Goal: Task Accomplishment & Management: Use online tool/utility

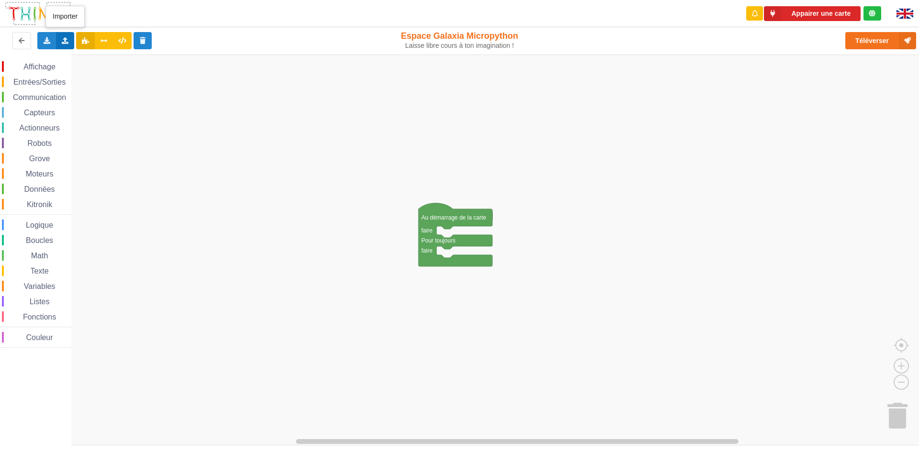
click at [65, 39] on icon at bounding box center [65, 40] width 8 height 6
click at [258, 116] on rect "Espace de travail de Blocky" at bounding box center [462, 250] width 925 height 391
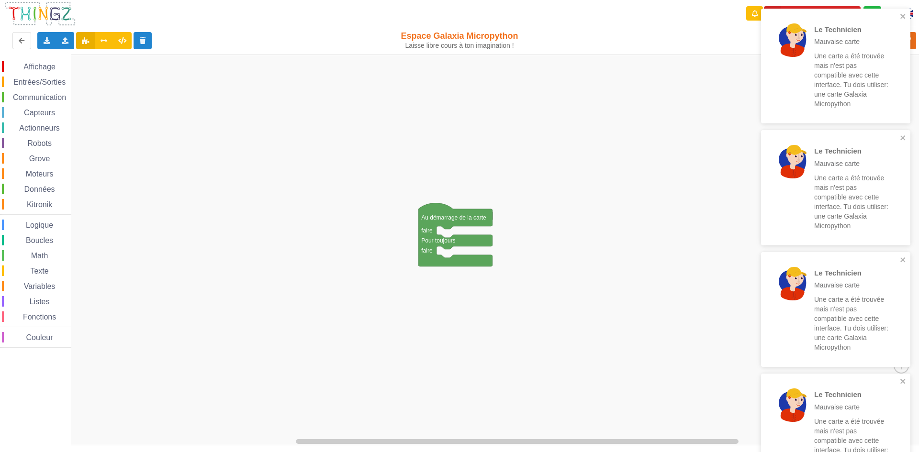
click at [46, 82] on span "Entrées/Sorties" at bounding box center [39, 82] width 55 height 8
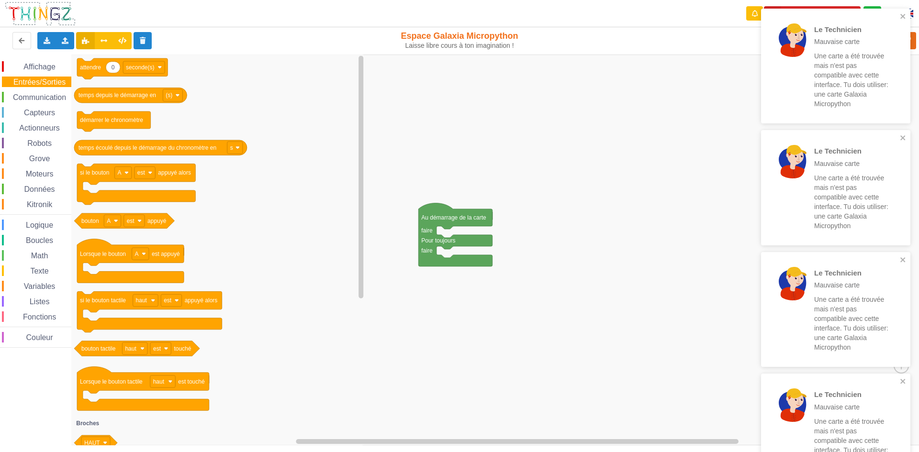
click at [39, 67] on span "Affichage" at bounding box center [39, 67] width 34 height 8
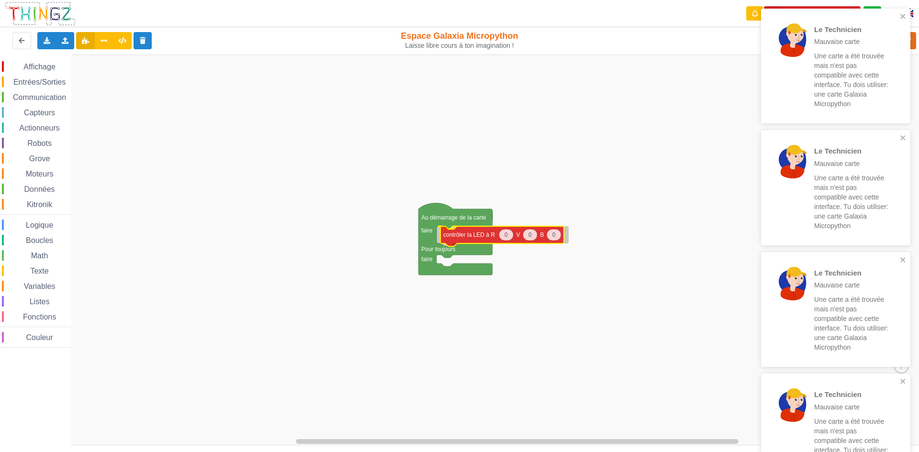
click at [459, 236] on div "Affichage Entrées/Sorties Communication Capteurs Actionneurs Robots Grove Moteu…" at bounding box center [462, 250] width 925 height 391
click at [123, 42] on icon at bounding box center [122, 40] width 8 height 6
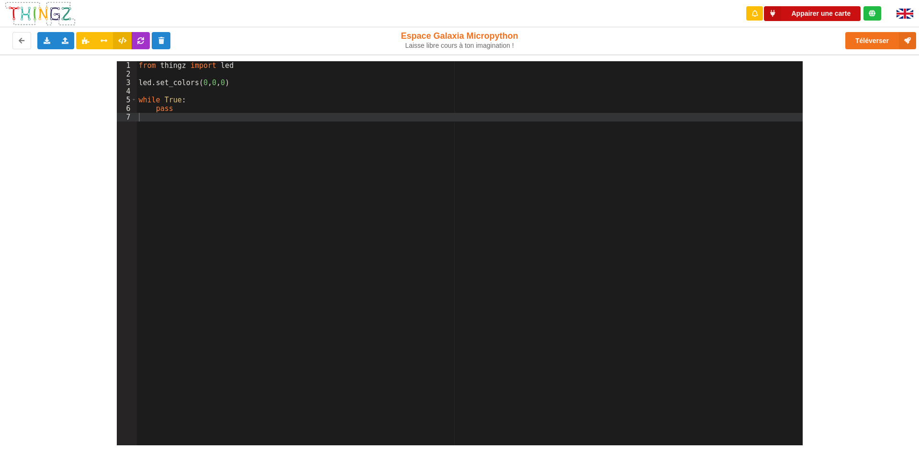
click at [816, 10] on button "Appairer une carte" at bounding box center [812, 13] width 97 height 15
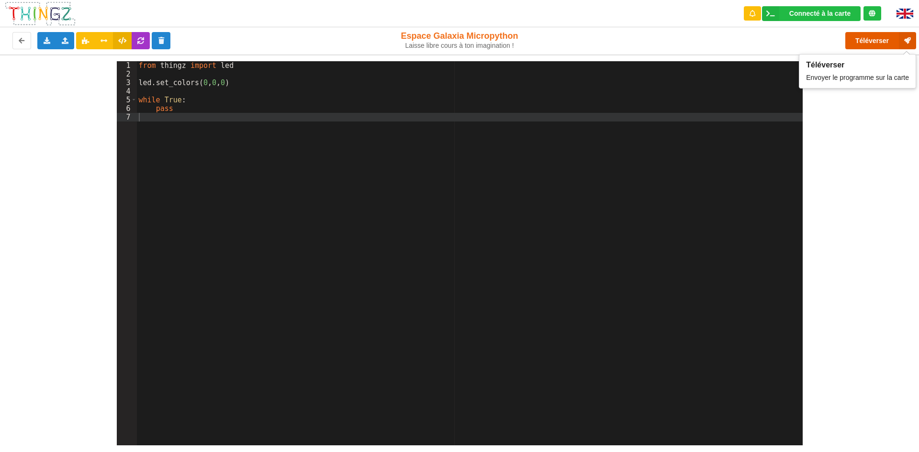
click at [868, 38] on button "Téléverser" at bounding box center [880, 40] width 71 height 17
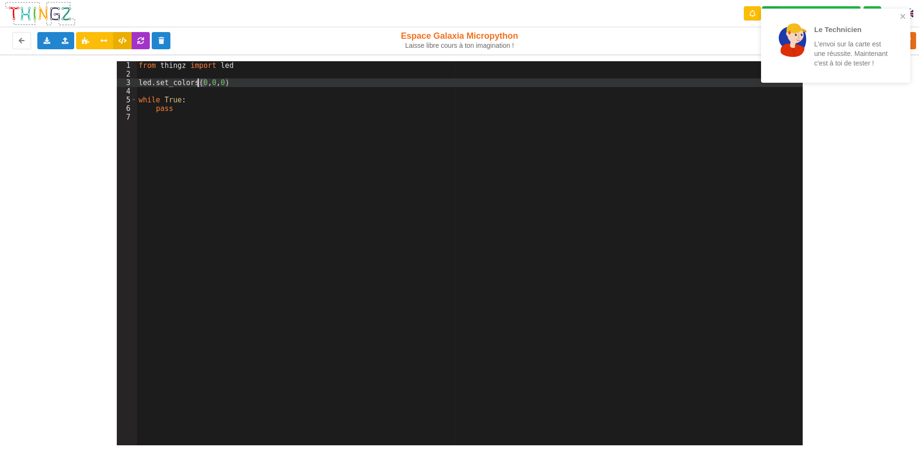
drag, startPoint x: 204, startPoint y: 83, endPoint x: 199, endPoint y: 82, distance: 5.8
click at [199, 82] on div "from thingz import led led . set_colors ( 0 , 0 , 0 ) while True : pass" at bounding box center [470, 261] width 666 height 401
click at [903, 15] on icon "close" at bounding box center [903, 16] width 7 height 8
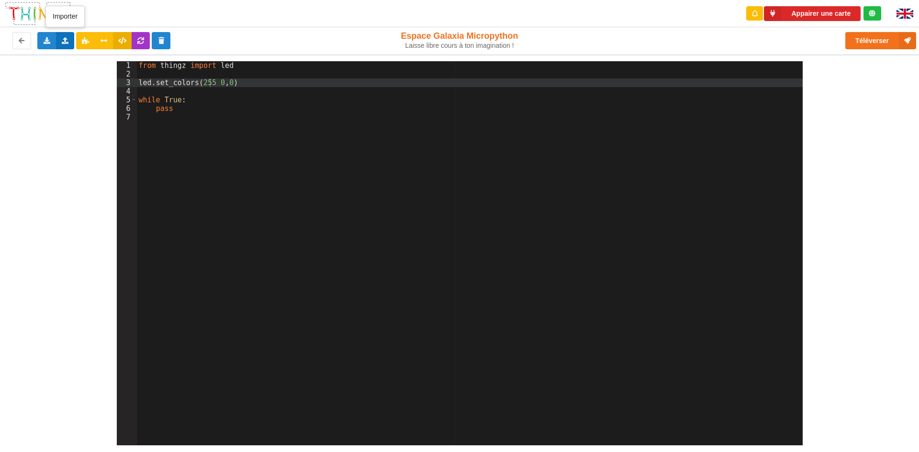
click at [61, 44] on div "Importer un assemblage de blocs Importer du code Python" at bounding box center [65, 40] width 19 height 17
click at [85, 73] on span "Importer du code Python" at bounding box center [118, 76] width 73 height 8
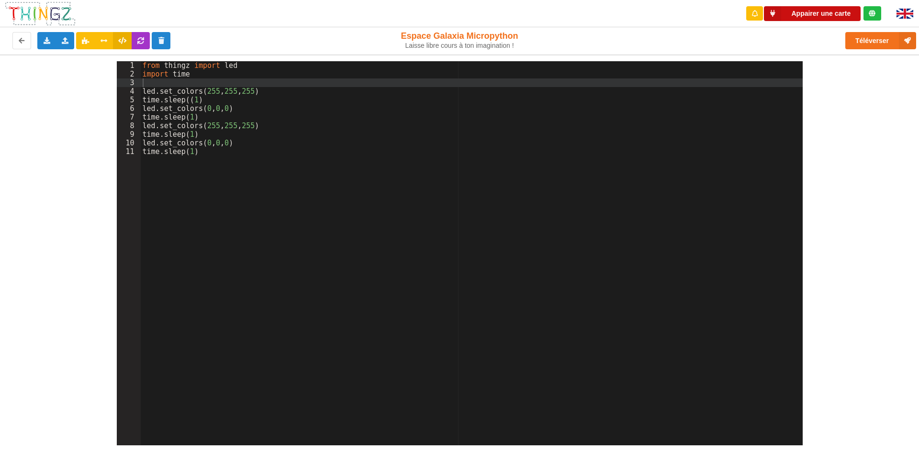
click at [814, 9] on button "Appairer une carte" at bounding box center [812, 13] width 97 height 15
click at [807, 10] on div "Connecté à la carte" at bounding box center [819, 13] width 61 height 7
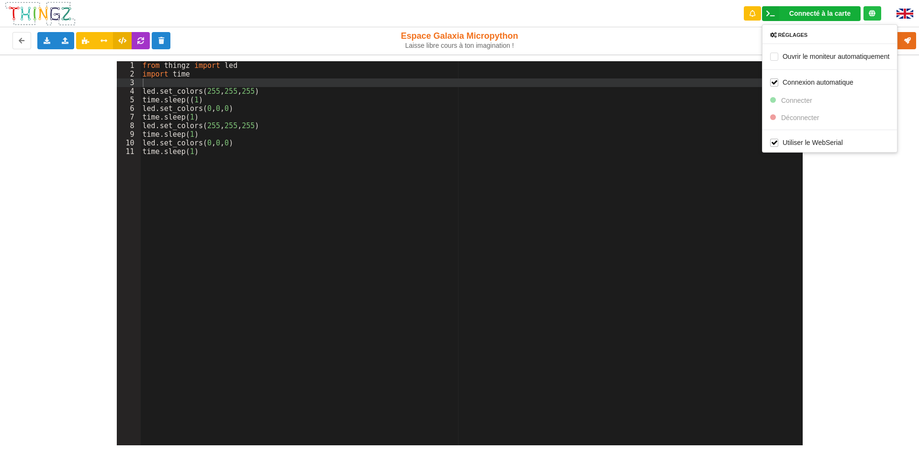
click at [696, 28] on div "Téléverser" at bounding box center [734, 40] width 377 height 31
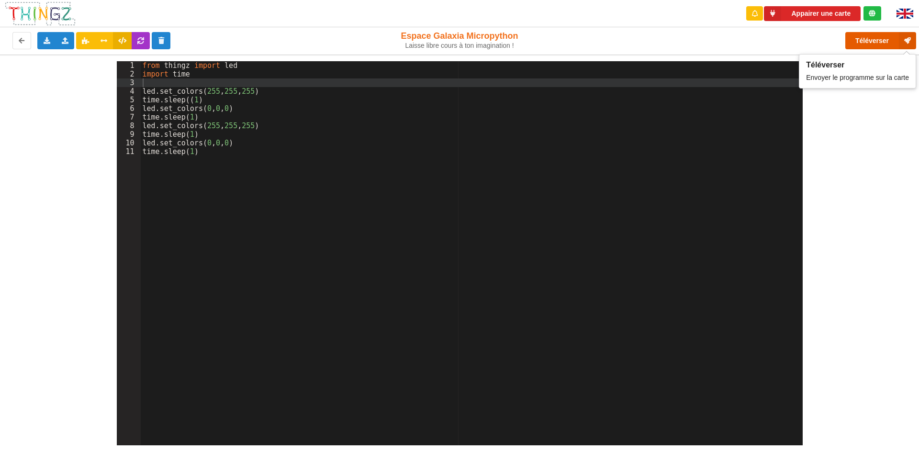
click at [869, 36] on button "Téléverser" at bounding box center [880, 40] width 71 height 17
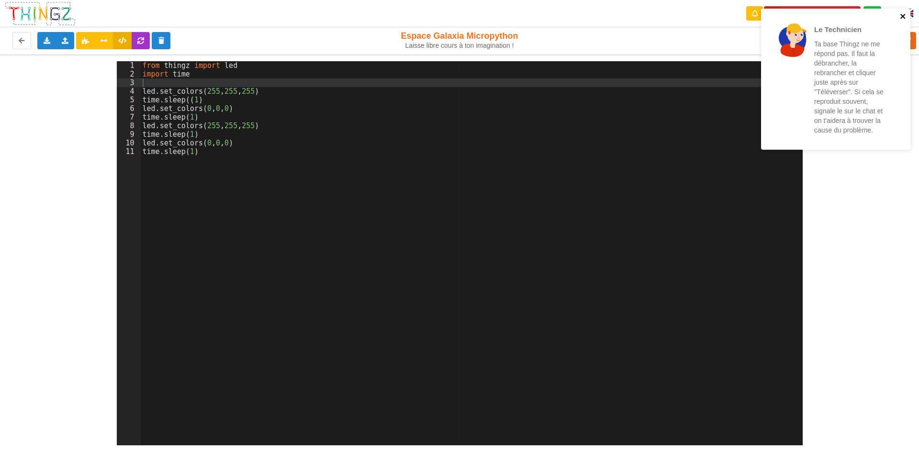
click at [901, 16] on icon "close" at bounding box center [903, 16] width 7 height 8
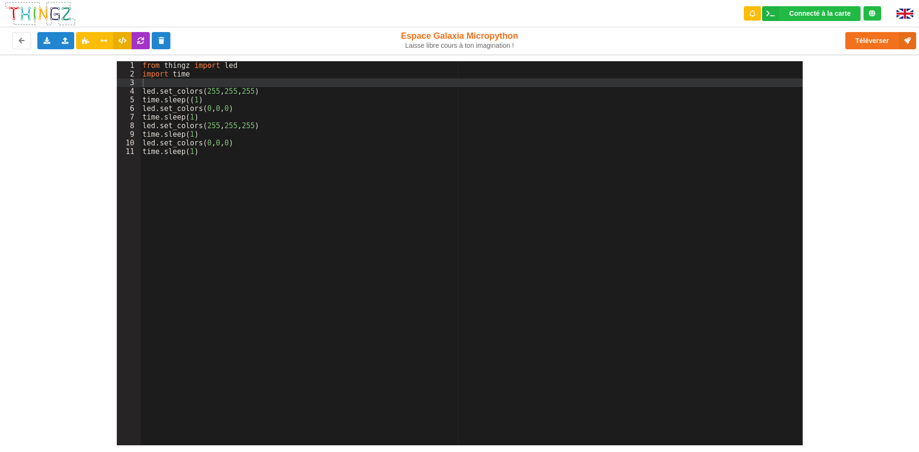
click at [762, 29] on div "Téléverser" at bounding box center [734, 40] width 377 height 31
click at [875, 45] on button "Téléverser" at bounding box center [880, 40] width 71 height 17
click at [87, 42] on icon at bounding box center [85, 40] width 8 height 6
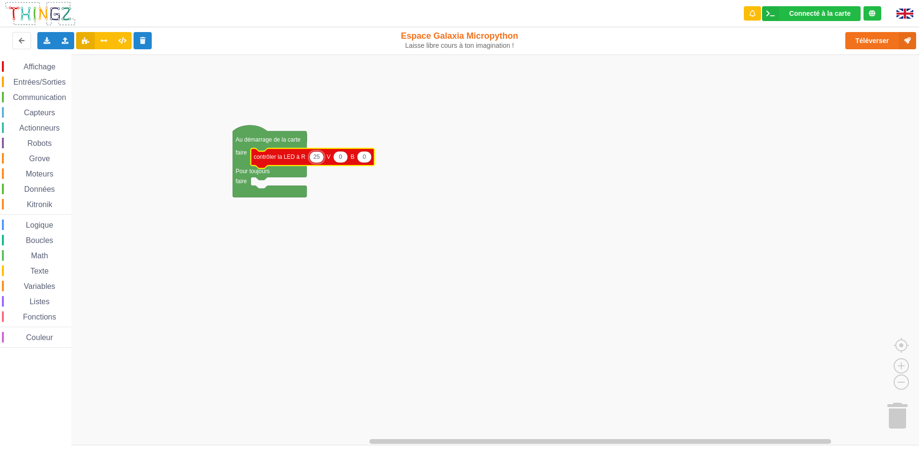
type input "255"
click at [386, 232] on rect "Espace de travail de Blocky" at bounding box center [462, 250] width 925 height 391
click at [36, 66] on span "Affichage" at bounding box center [39, 67] width 34 height 8
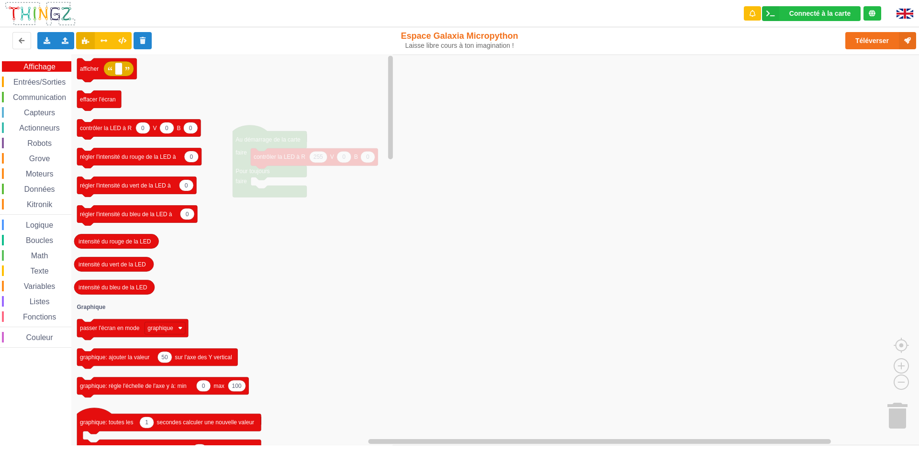
click at [40, 85] on span "Entrées/Sorties" at bounding box center [39, 82] width 55 height 8
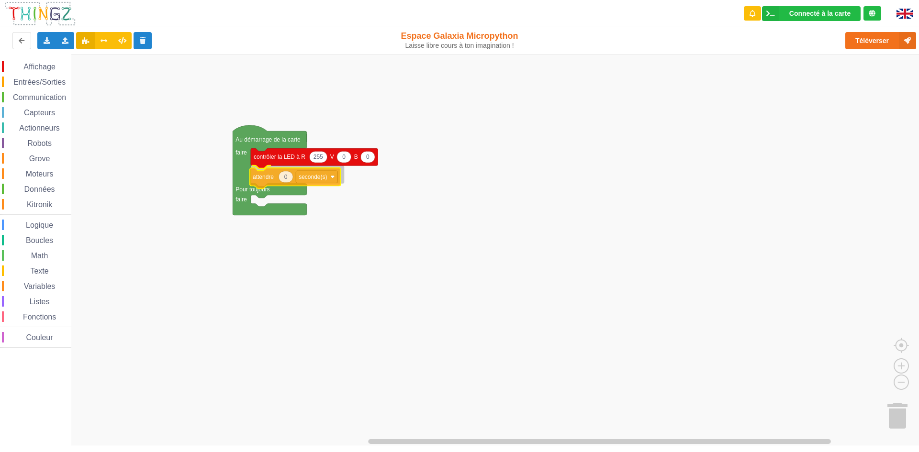
click at [267, 173] on div "Affichage Entrées/Sorties Communication Capteurs Actionneurs Robots Grove Moteu…" at bounding box center [462, 250] width 925 height 391
click at [283, 175] on icon "Espace de travail de Blocky" at bounding box center [286, 174] width 14 height 11
type input "1"
click at [340, 248] on rect "Espace de travail de Blocky" at bounding box center [462, 250] width 925 height 391
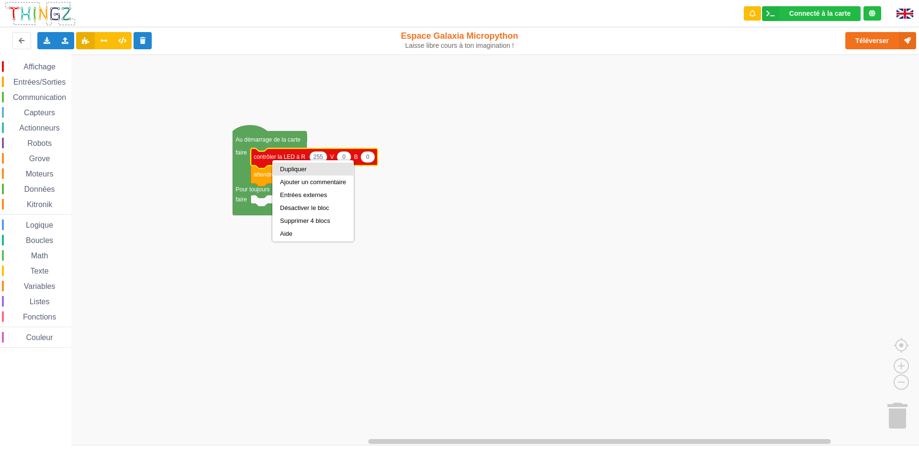
click at [278, 169] on div "Dupliquer" at bounding box center [313, 169] width 80 height 13
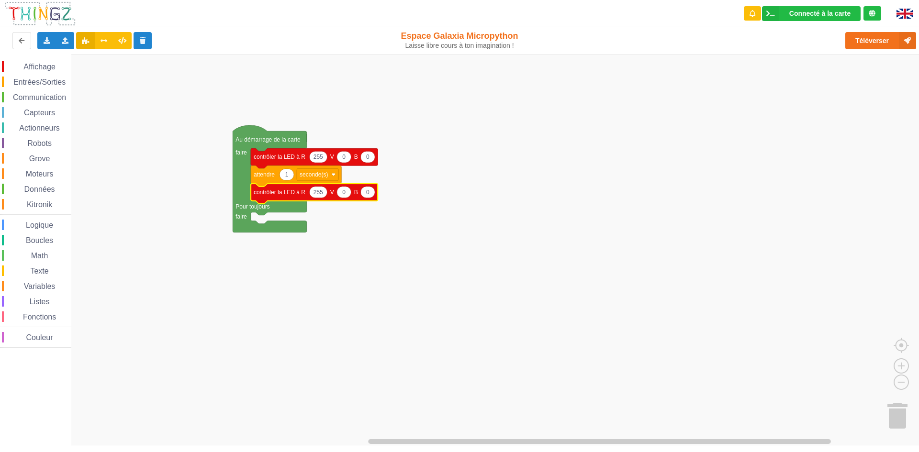
click at [344, 159] on text "0" at bounding box center [343, 157] width 3 height 7
type input "255"
click at [374, 160] on icon "Espace de travail de Blocky" at bounding box center [371, 156] width 14 height 11
type input "255"
click at [314, 190] on text "255" at bounding box center [318, 192] width 10 height 7
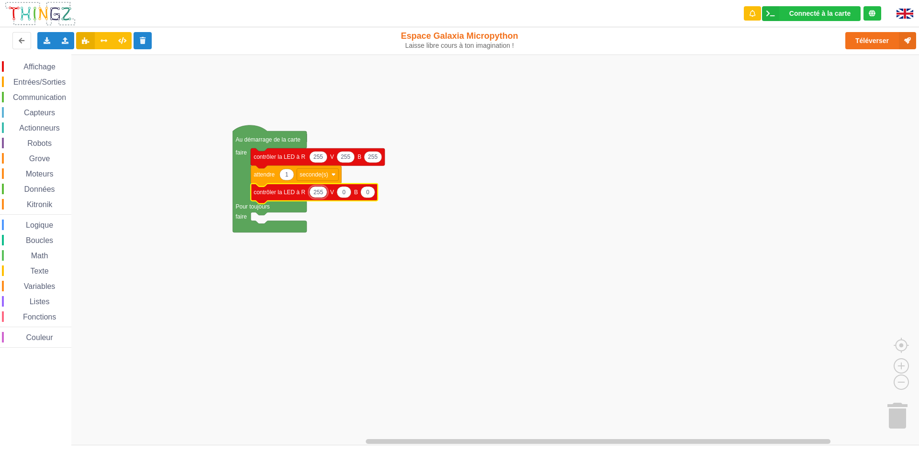
type input "0"
click at [269, 178] on text "attendre" at bounding box center [264, 174] width 21 height 7
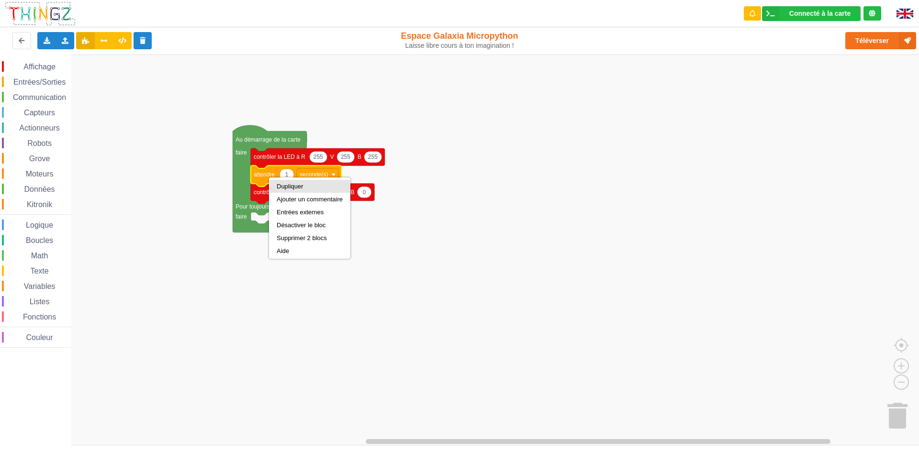
click at [280, 188] on div "Dupliquer" at bounding box center [310, 186] width 66 height 7
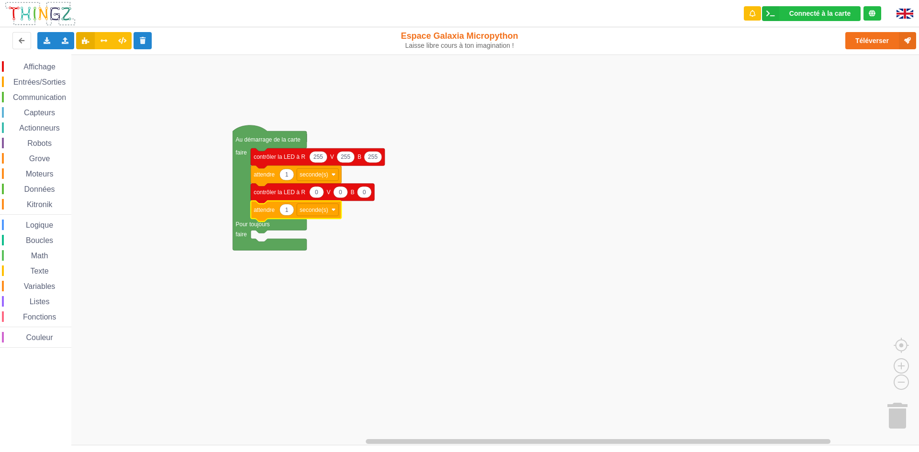
click at [429, 237] on rect "Espace de travail de Blocky" at bounding box center [462, 250] width 925 height 391
click at [869, 42] on button "Téléverser" at bounding box center [880, 40] width 71 height 17
click at [122, 37] on icon at bounding box center [122, 40] width 8 height 6
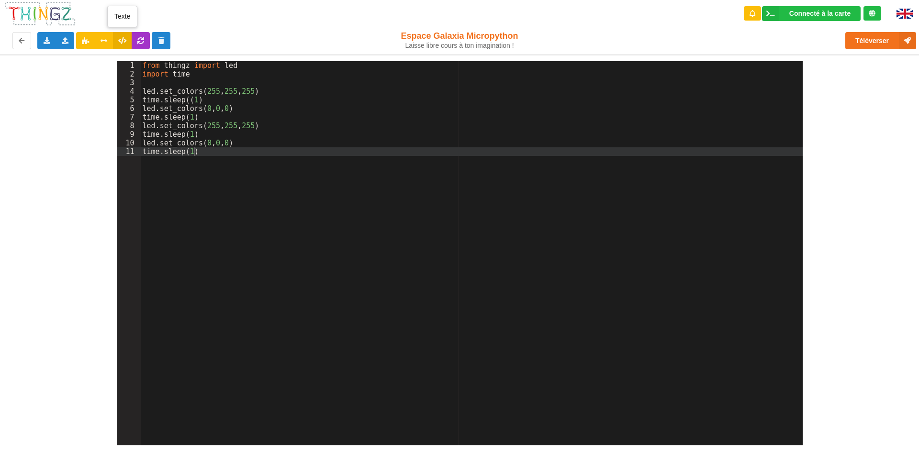
click at [119, 41] on icon at bounding box center [122, 40] width 8 height 6
click at [105, 40] on icon at bounding box center [104, 40] width 8 height 6
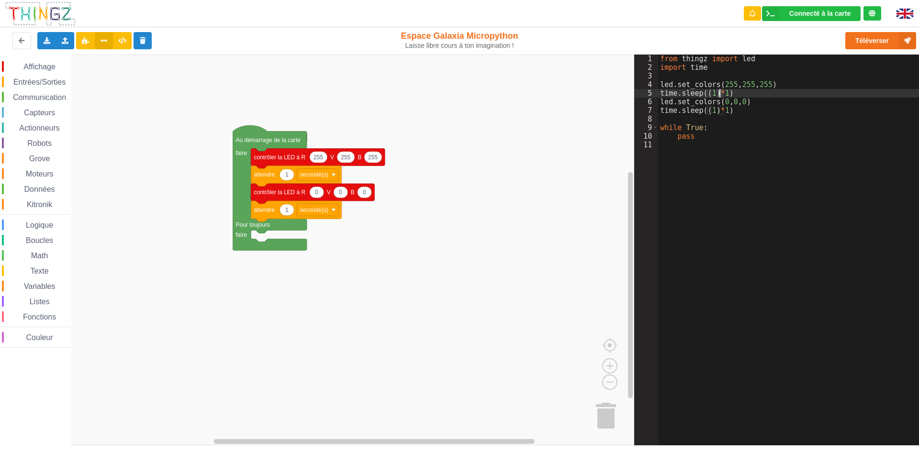
drag, startPoint x: 724, startPoint y: 92, endPoint x: 719, endPoint y: 92, distance: 4.8
click at [719, 92] on div "from thingz import led import time led . set_colors ( 255 , 255 , 255 ) time . …" at bounding box center [791, 259] width 267 height 408
click at [723, 95] on div "from thingz import led import time led . set_colors ( 255 , 255 , 255 ) time . …" at bounding box center [791, 250] width 267 height 391
click at [121, 40] on icon at bounding box center [122, 40] width 8 height 6
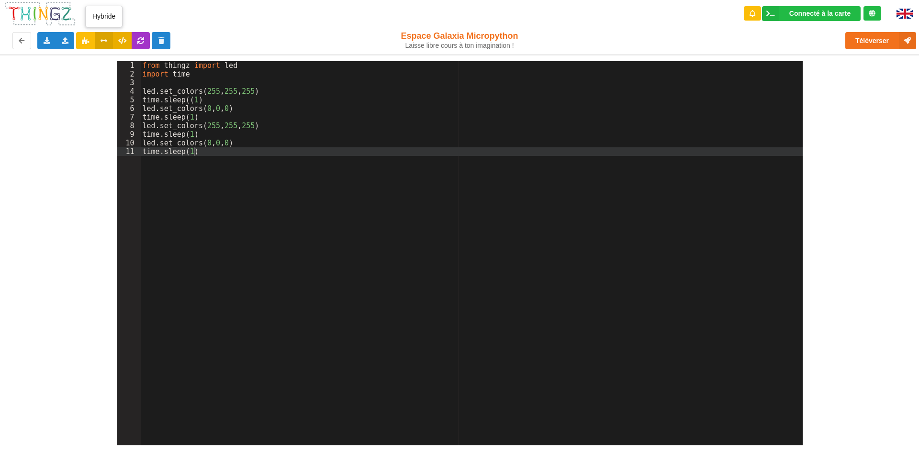
click at [101, 41] on icon at bounding box center [104, 40] width 8 height 6
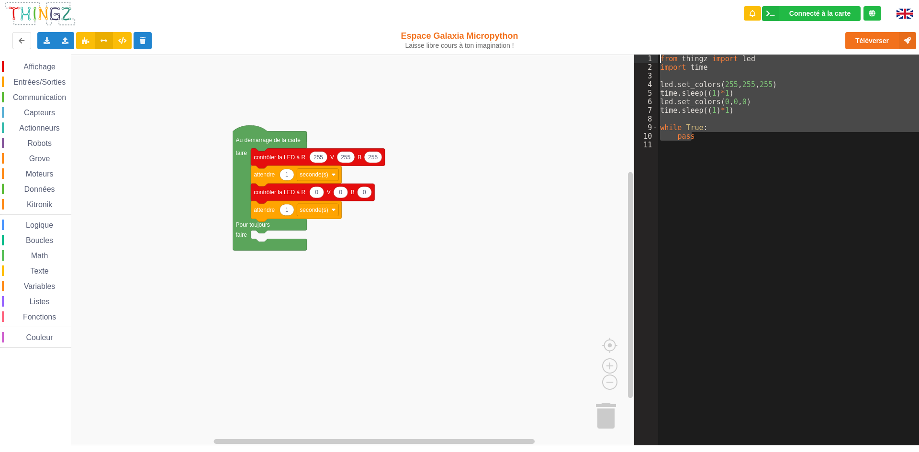
drag, startPoint x: 692, startPoint y: 135, endPoint x: 659, endPoint y: 56, distance: 85.3
click at [659, 56] on div "from thingz import led import time led . set_colors ( 255 , 255 , 255 ) time . …" at bounding box center [791, 259] width 267 height 408
click at [125, 39] on icon at bounding box center [122, 40] width 8 height 6
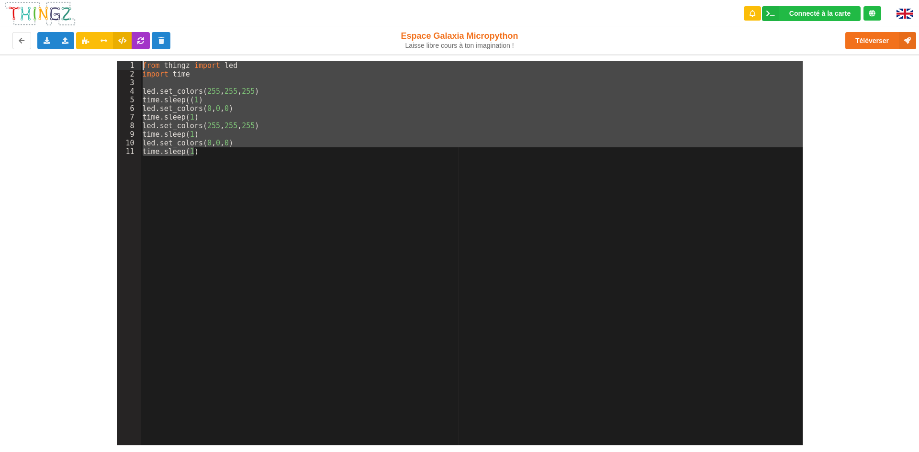
drag, startPoint x: 203, startPoint y: 155, endPoint x: 127, endPoint y: 67, distance: 115.6
click at [127, 67] on div "1 2 3 4 5 6 7 8 9 10 11 from thingz import led import time led . set_colors ( 2…" at bounding box center [460, 253] width 686 height 384
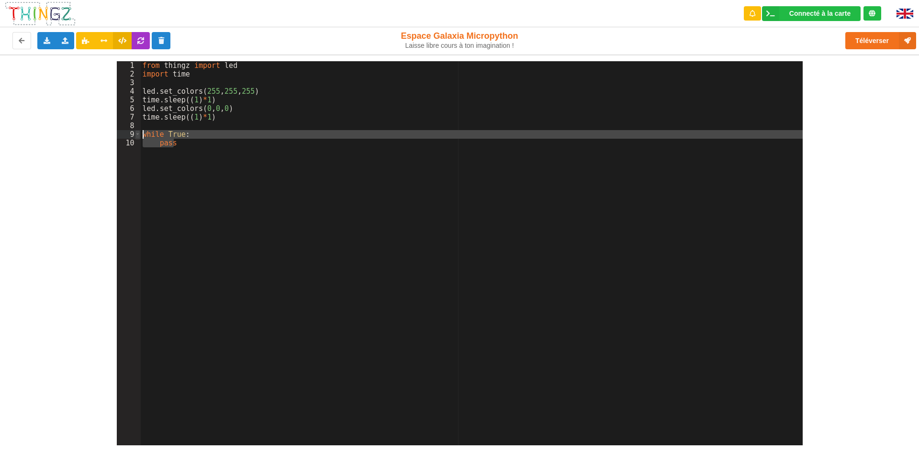
drag, startPoint x: 186, startPoint y: 142, endPoint x: 138, endPoint y: 133, distance: 48.6
click at [138, 133] on div "1 2 3 4 5 6 7 8 9 10 from thingz import led import time led . set_colors ( 255 …" at bounding box center [460, 253] width 686 height 384
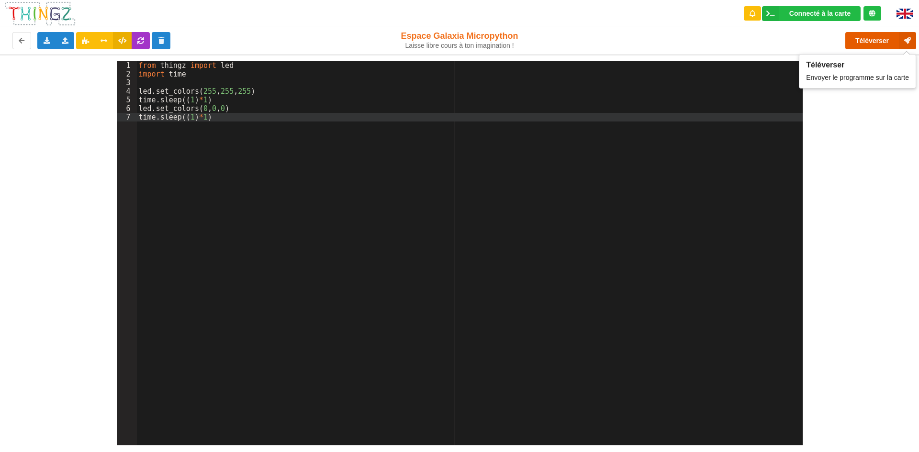
click at [867, 42] on button "Téléverser" at bounding box center [880, 40] width 71 height 17
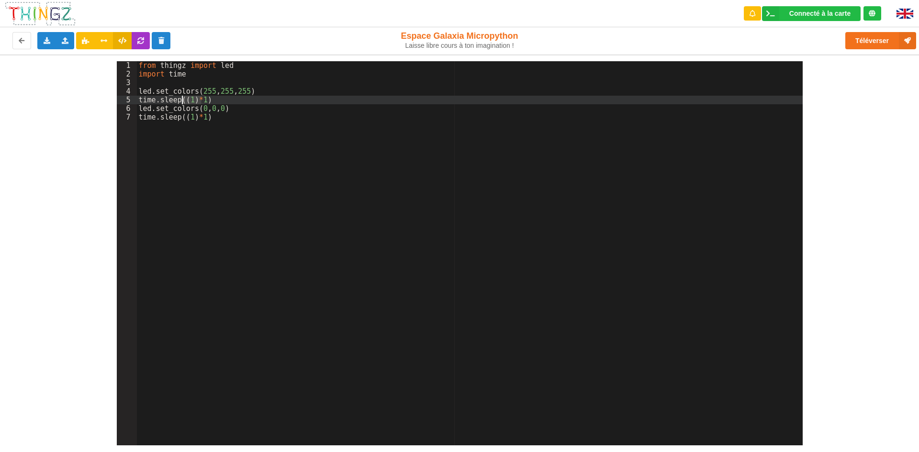
drag, startPoint x: 201, startPoint y: 100, endPoint x: 183, endPoint y: 100, distance: 17.7
click at [183, 100] on div "from thingz import led import time led . set_colors ( 255 , 255 , 255 ) time . …" at bounding box center [470, 261] width 666 height 401
click at [268, 163] on div "from thingz import led import time led . set_colors ( 255 , 255 , 255 ) time . …" at bounding box center [470, 261] width 666 height 401
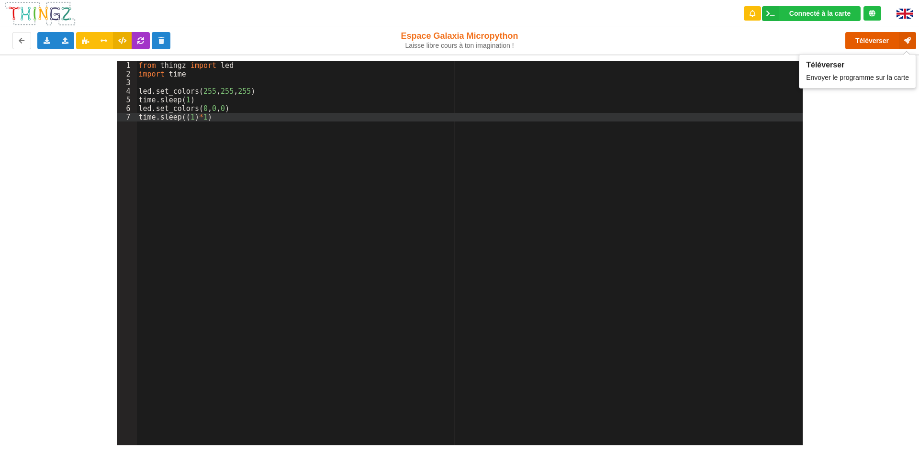
click at [869, 36] on button "Téléverser" at bounding box center [880, 40] width 71 height 17
drag, startPoint x: 201, startPoint y: 116, endPoint x: 182, endPoint y: 118, distance: 19.2
click at [182, 118] on div "from thingz import led import time led . set_colors ( 255 , 255 , 255 ) time . …" at bounding box center [470, 261] width 666 height 401
click at [240, 163] on div "from thingz import led import time led . set_colors ( 255 , 255 , 255 ) time . …" at bounding box center [470, 261] width 666 height 401
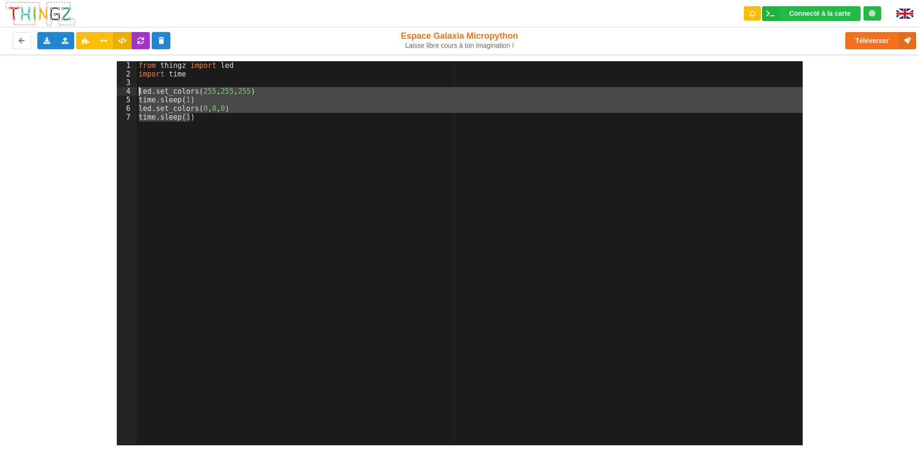
drag, startPoint x: 196, startPoint y: 119, endPoint x: 138, endPoint y: 91, distance: 63.6
click at [138, 91] on div "from thingz import led import time led . set_colors ( 255 , 255 , 255 ) time . …" at bounding box center [470, 261] width 666 height 401
click at [158, 134] on div "from thingz import led import time led . set_colors ( 255 , 255 , 255 ) time . …" at bounding box center [470, 253] width 666 height 384
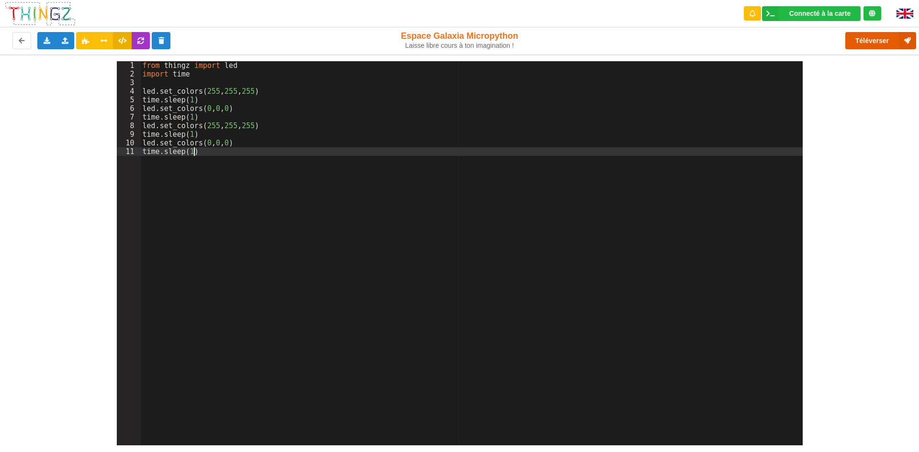
click at [868, 39] on button "Téléverser" at bounding box center [880, 40] width 71 height 17
click at [39, 43] on div "Exporter l'assemblage de blocs Exporter le code Python" at bounding box center [46, 40] width 19 height 17
click at [72, 77] on span "Exporter le code Python" at bounding box center [94, 76] width 71 height 8
click at [835, 84] on div "1 2 3 4 5 6 7 8 9 10 11 from thingz import led import time led . set_colors ( 2…" at bounding box center [459, 250] width 932 height 391
click at [834, 84] on div "1 2 3 4 5 6 7 8 9 10 11 from thingz import led import time led . set_colors ( 2…" at bounding box center [459, 250] width 932 height 391
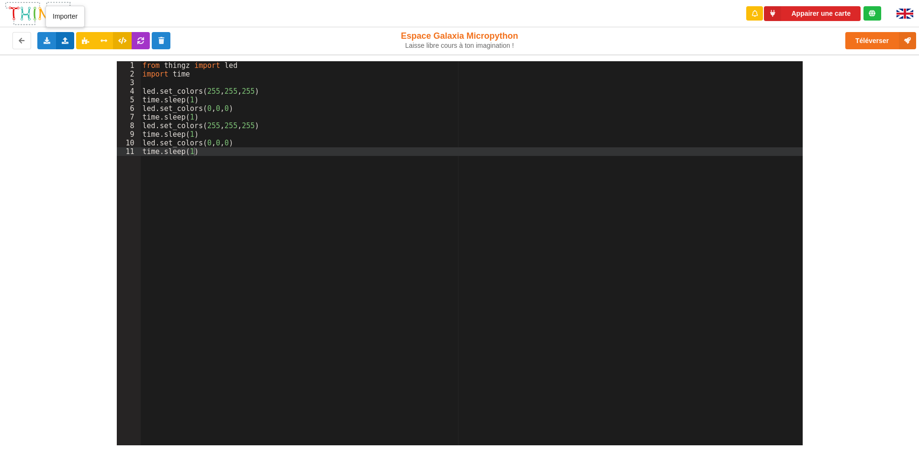
click at [67, 40] on icon at bounding box center [65, 40] width 8 height 6
click at [155, 55] on span "Importer un assemblage de blocs" at bounding box center [131, 59] width 99 height 8
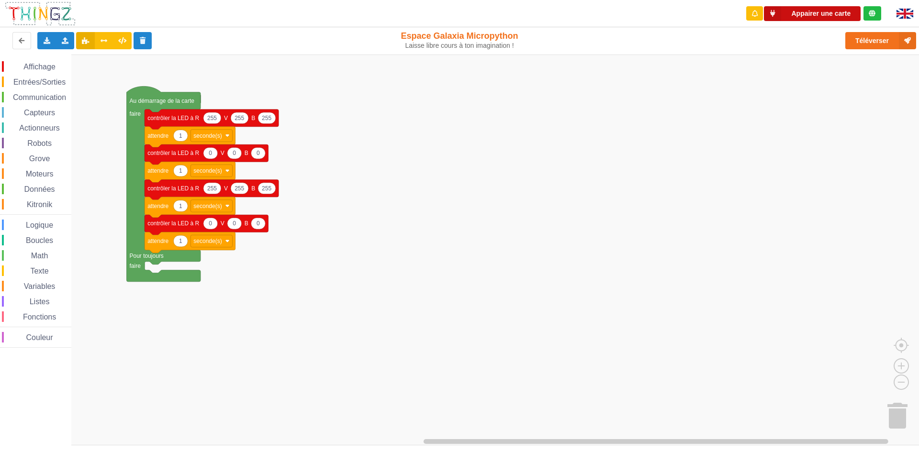
click at [828, 12] on button "Appairer une carte" at bounding box center [812, 13] width 97 height 15
click at [816, 10] on button "Appairer une carte" at bounding box center [812, 13] width 97 height 15
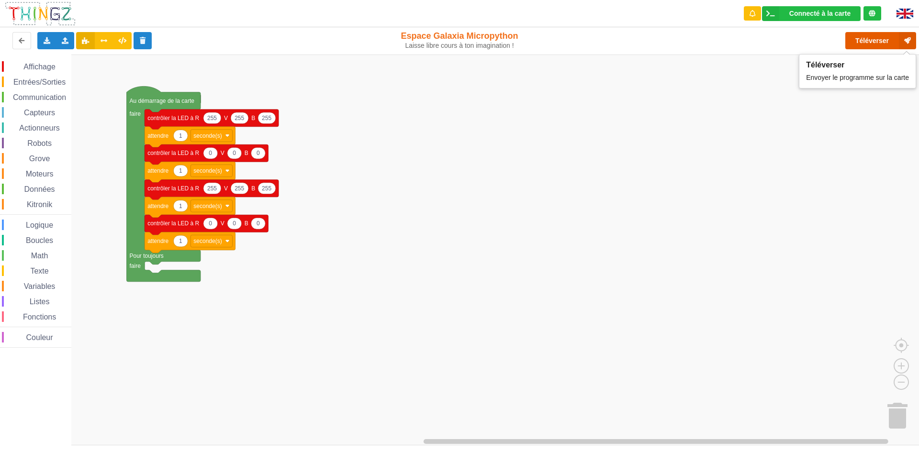
click at [876, 39] on button "Téléverser" at bounding box center [880, 40] width 71 height 17
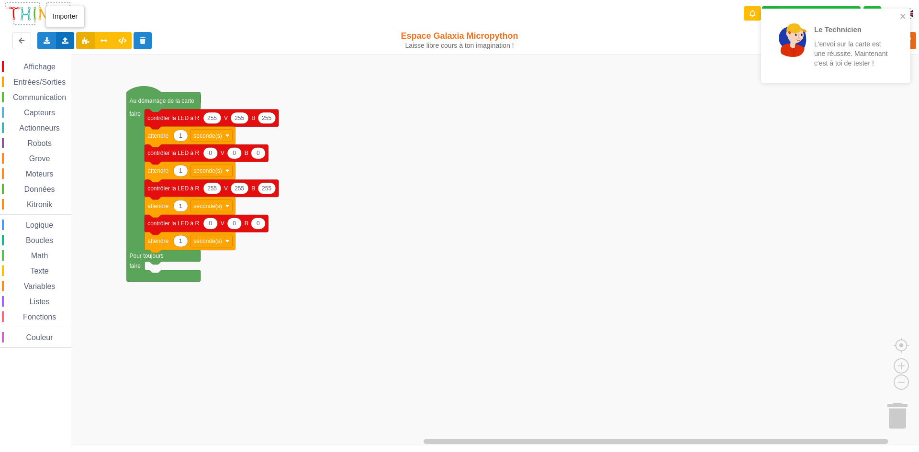
click at [68, 45] on div "Importer un assemblage de blocs Importer du code Python" at bounding box center [65, 40] width 19 height 17
click at [76, 73] on icon at bounding box center [73, 75] width 8 height 7
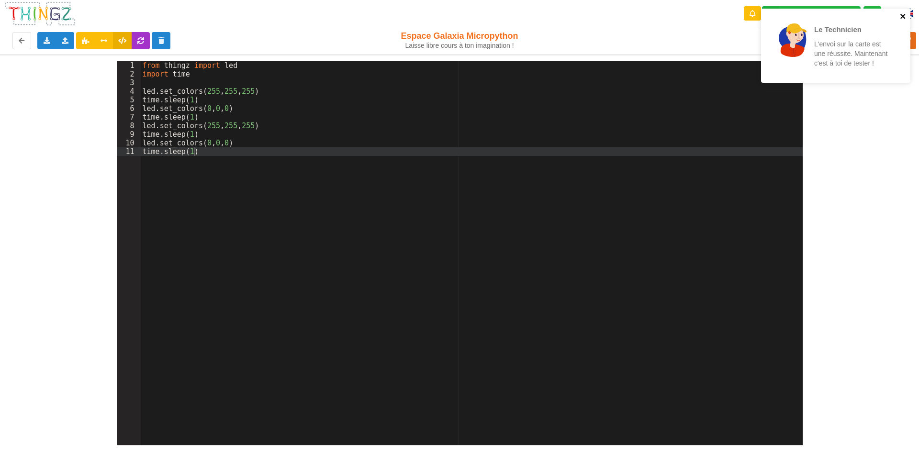
click at [902, 14] on icon "close" at bounding box center [903, 16] width 7 height 8
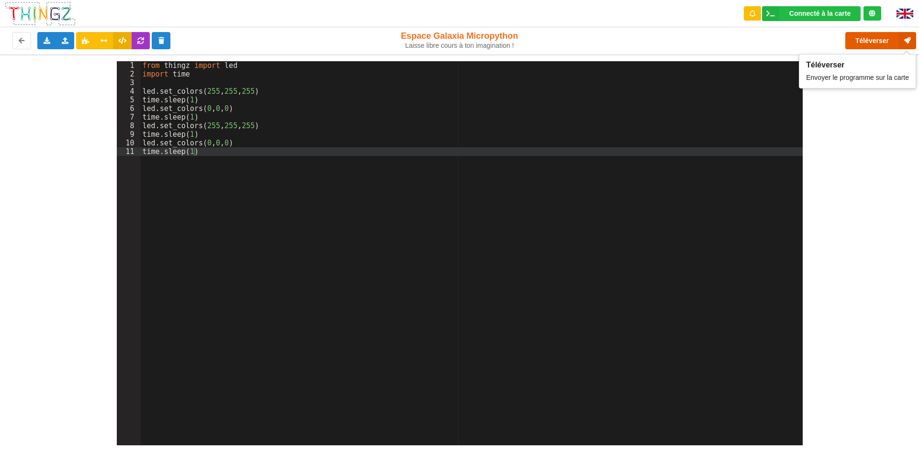
click at [859, 38] on button "Téléverser" at bounding box center [880, 40] width 71 height 17
click at [874, 37] on button "Téléverser" at bounding box center [880, 40] width 71 height 17
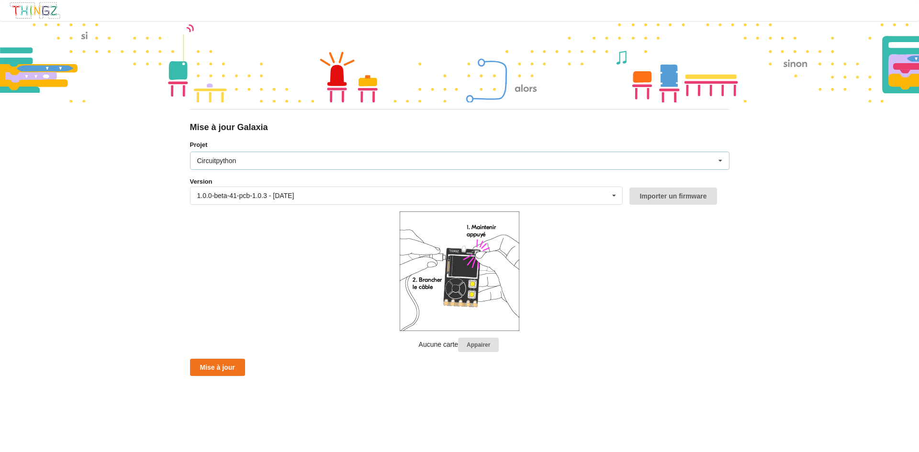
click at [282, 152] on div "Circuitpython Micropython Circuitpython" at bounding box center [459, 161] width 539 height 18
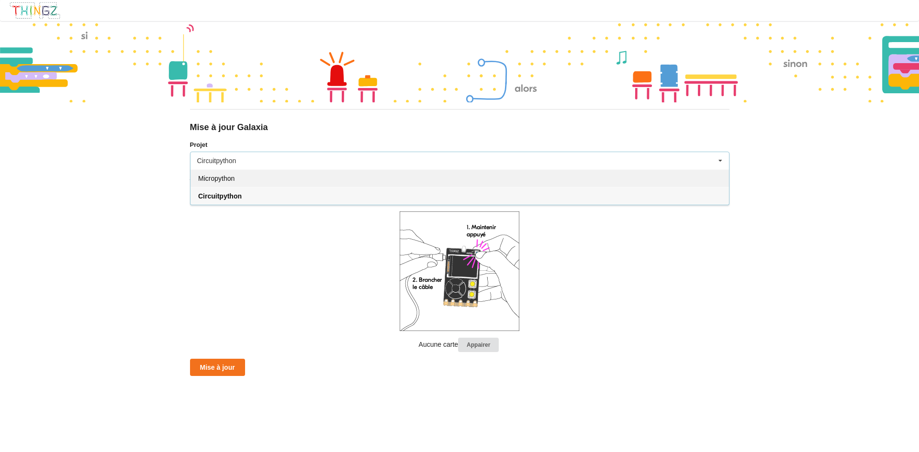
click at [236, 177] on div "Micropython" at bounding box center [459, 178] width 538 height 18
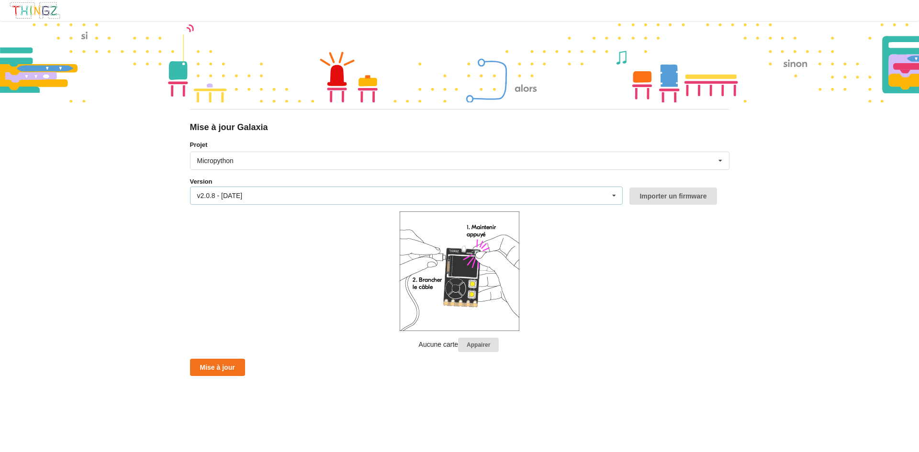
click at [243, 194] on div "v2.0.8 - 20/06/2025" at bounding box center [219, 195] width 45 height 7
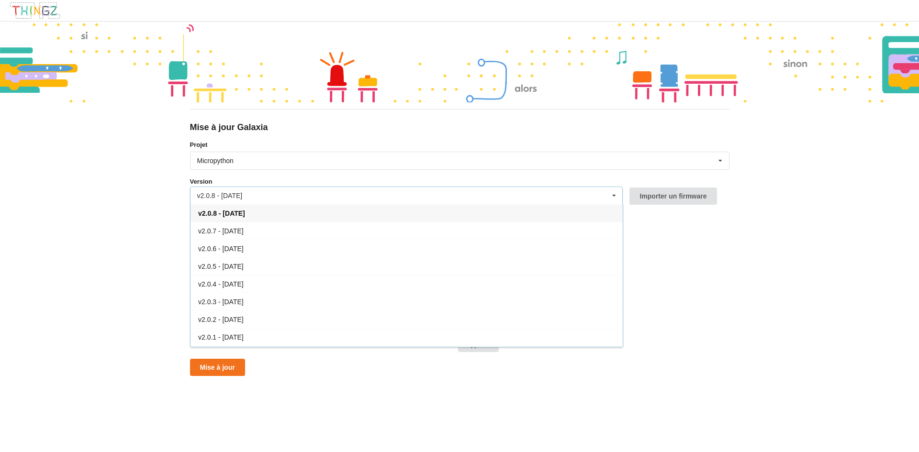
click at [243, 194] on div "v2.0.8 - 20/06/2025" at bounding box center [219, 195] width 45 height 7
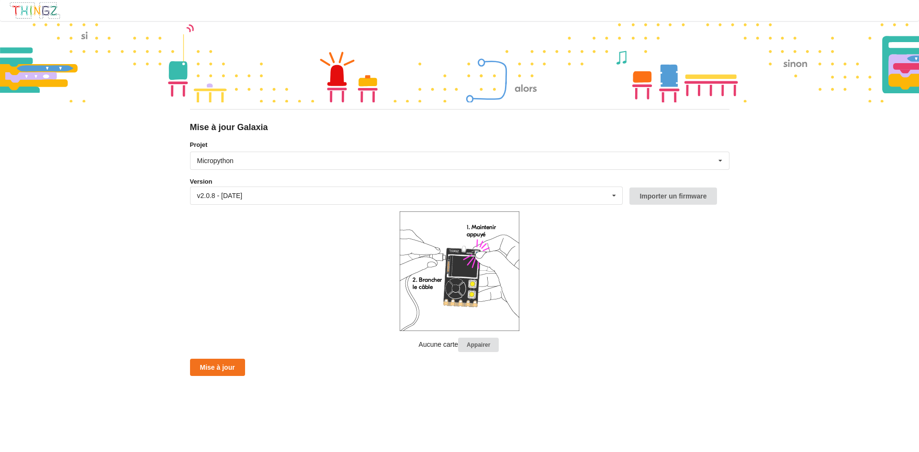
click at [231, 357] on form "Projet Micropython Micropython Circuitpython Version v2.0.8 - 20/06/2025 v2.0.8…" at bounding box center [459, 258] width 539 height 236
click at [482, 347] on button "Appairer" at bounding box center [478, 345] width 41 height 15
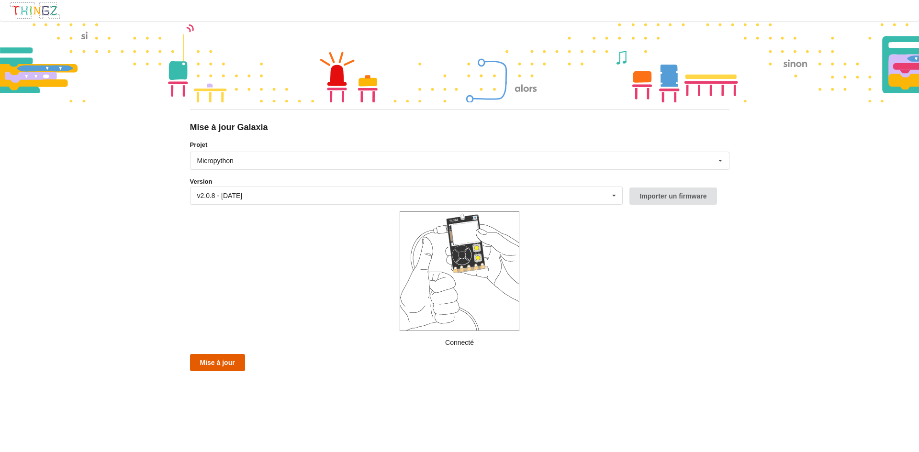
click at [230, 361] on button "Mise à jour" at bounding box center [217, 362] width 55 height 17
click at [226, 366] on button "Mise à jour" at bounding box center [217, 362] width 55 height 17
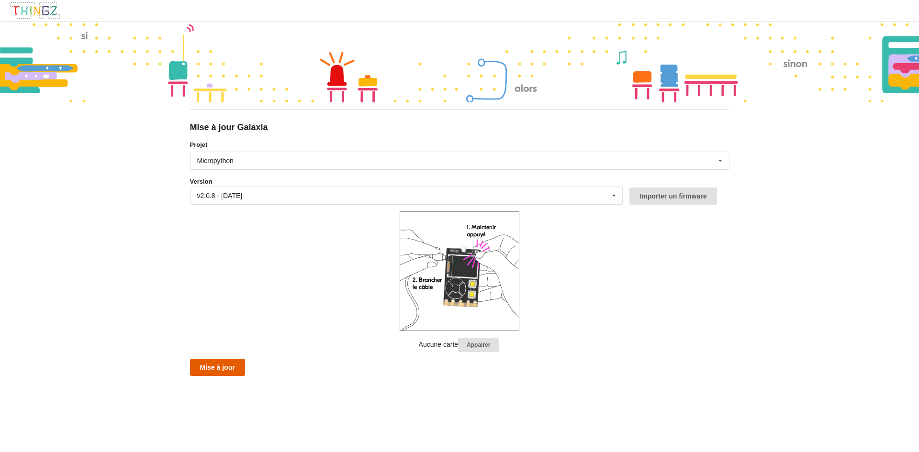
click at [230, 365] on button "Mise à jour" at bounding box center [217, 367] width 55 height 17
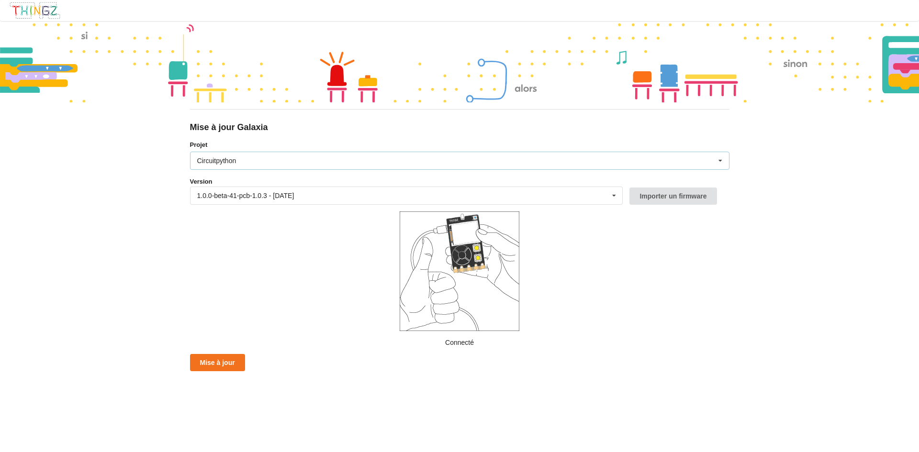
click at [234, 152] on div "Circuitpython Micropython Circuitpython" at bounding box center [459, 161] width 539 height 18
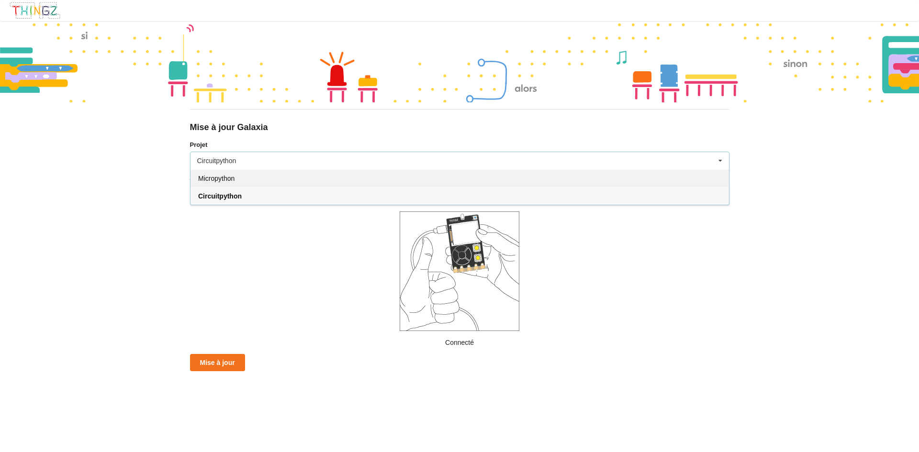
click at [232, 181] on span "Micropython" at bounding box center [216, 179] width 36 height 8
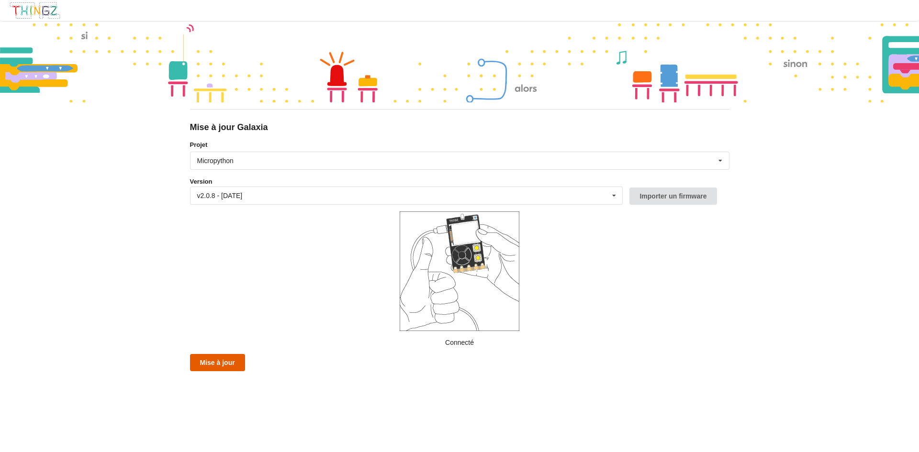
click at [225, 361] on button "Mise à jour" at bounding box center [217, 362] width 55 height 17
click at [218, 358] on button "Mise à jour" at bounding box center [217, 362] width 55 height 17
click at [230, 362] on button "Mise à jour" at bounding box center [217, 362] width 55 height 17
click at [219, 358] on button "Mise à jour" at bounding box center [217, 362] width 55 height 17
click at [222, 357] on button "Mise à jour" at bounding box center [217, 362] width 55 height 17
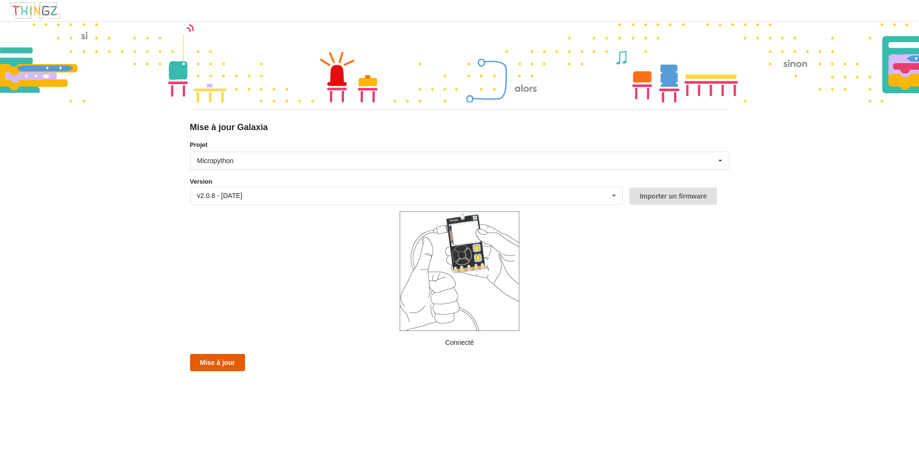
click at [224, 360] on button "Mise à jour" at bounding box center [217, 362] width 55 height 17
click at [229, 362] on button "Mise à jour" at bounding box center [217, 362] width 55 height 17
click at [233, 365] on button "Mise à jour" at bounding box center [217, 362] width 55 height 17
click at [223, 364] on button "Mise à jour" at bounding box center [217, 362] width 55 height 17
click at [228, 360] on button "Mise à jour" at bounding box center [217, 362] width 55 height 17
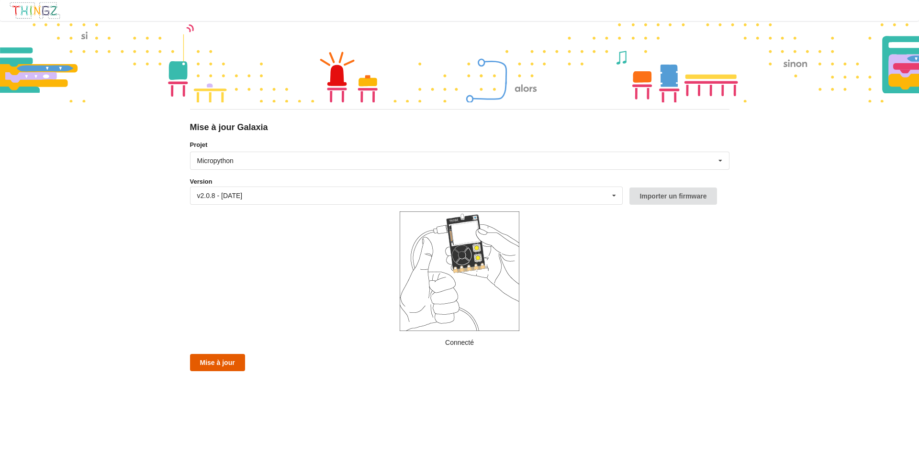
click at [225, 365] on button "Mise à jour" at bounding box center [217, 362] width 55 height 17
click at [216, 360] on button "Mise à jour" at bounding box center [217, 362] width 55 height 17
